Goal: Task Accomplishment & Management: Manage account settings

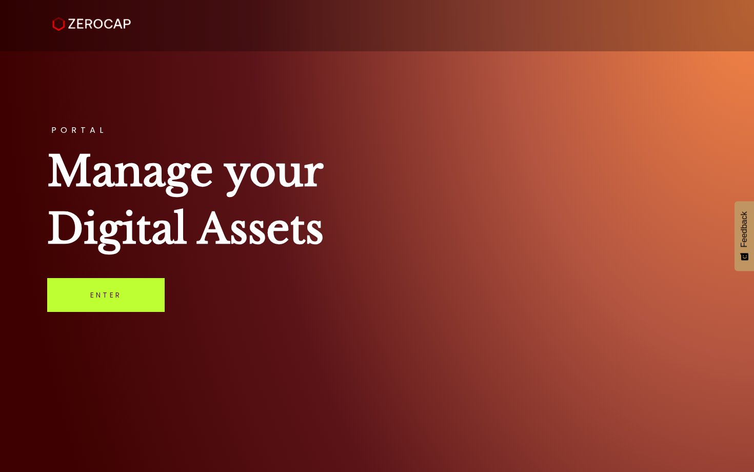
click at [152, 300] on link "Enter" at bounding box center [106, 295] width 118 height 34
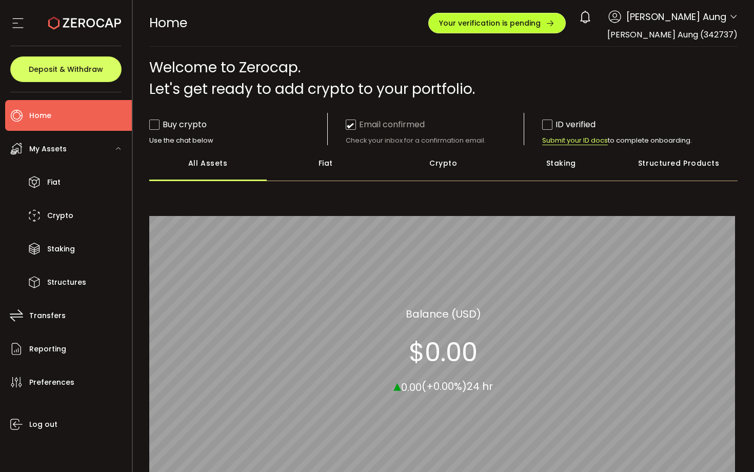
click at [541, 23] on span "Your verification is pending" at bounding box center [490, 23] width 102 height 7
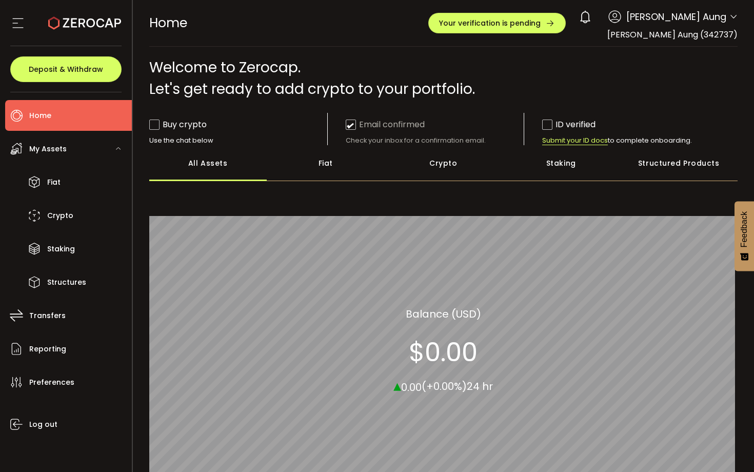
click at [724, 25] on div "0 Hein Htet Aung Account Hein Htet Aung (342737) Preferences Reporting Help Log…" at bounding box center [656, 17] width 164 height 23
click at [730, 12] on span at bounding box center [734, 17] width 8 height 10
click at [718, 11] on span "[PERSON_NAME] Aung" at bounding box center [677, 17] width 100 height 14
click at [709, 22] on span "[PERSON_NAME] Aung" at bounding box center [677, 17] width 100 height 14
click at [723, 21] on span "[PERSON_NAME] Aung" at bounding box center [677, 17] width 100 height 14
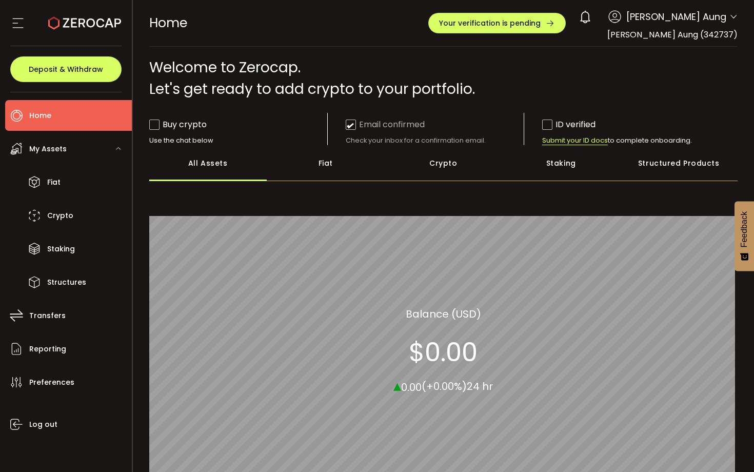
click at [730, 16] on icon at bounding box center [734, 17] width 8 height 8
